Goal: Navigation & Orientation: Go to known website

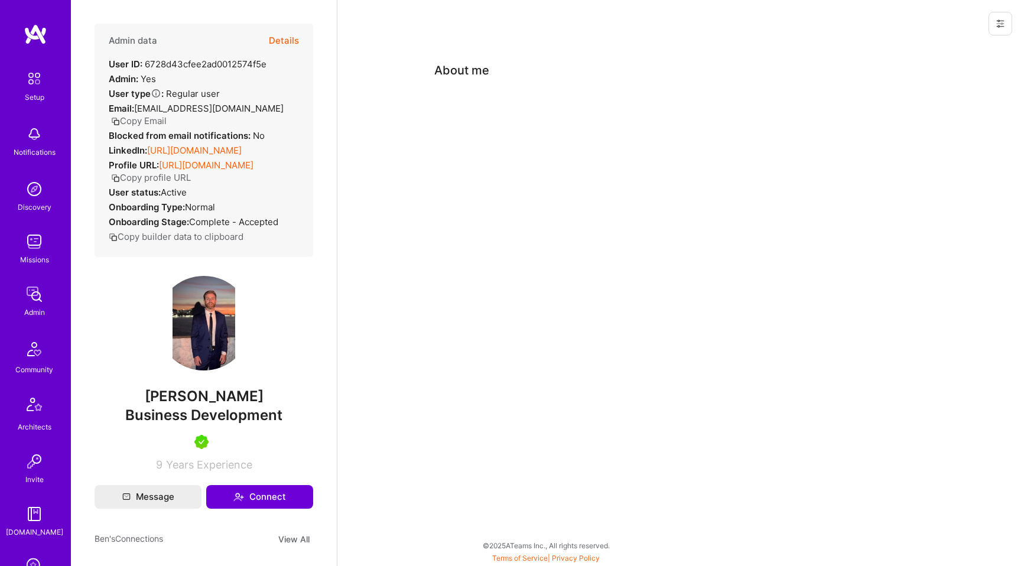
click at [999, 25] on icon at bounding box center [1000, 23] width 7 height 7
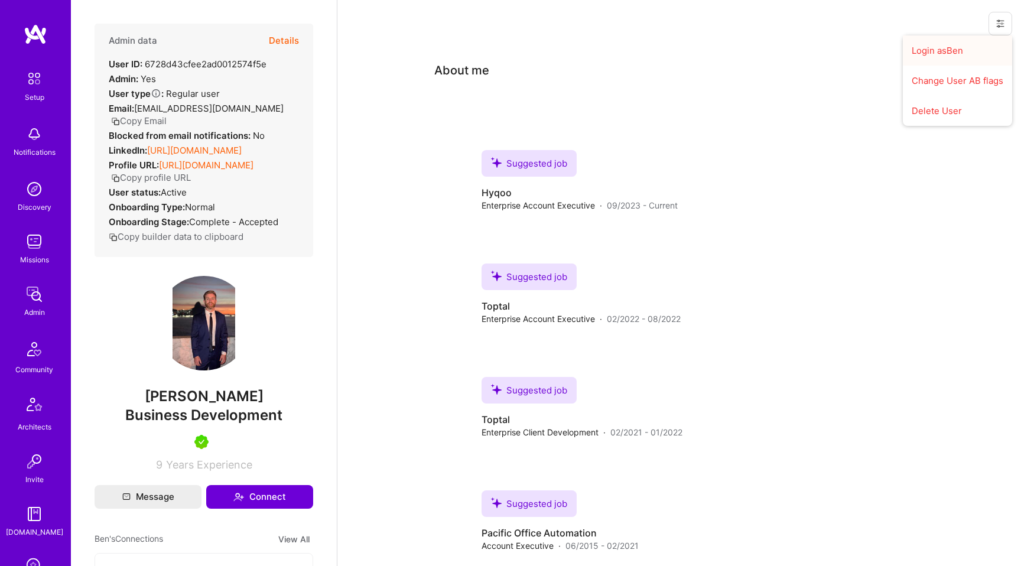
click at [956, 48] on button "Login as Ben" at bounding box center [957, 50] width 109 height 30
